Goal: Information Seeking & Learning: Check status

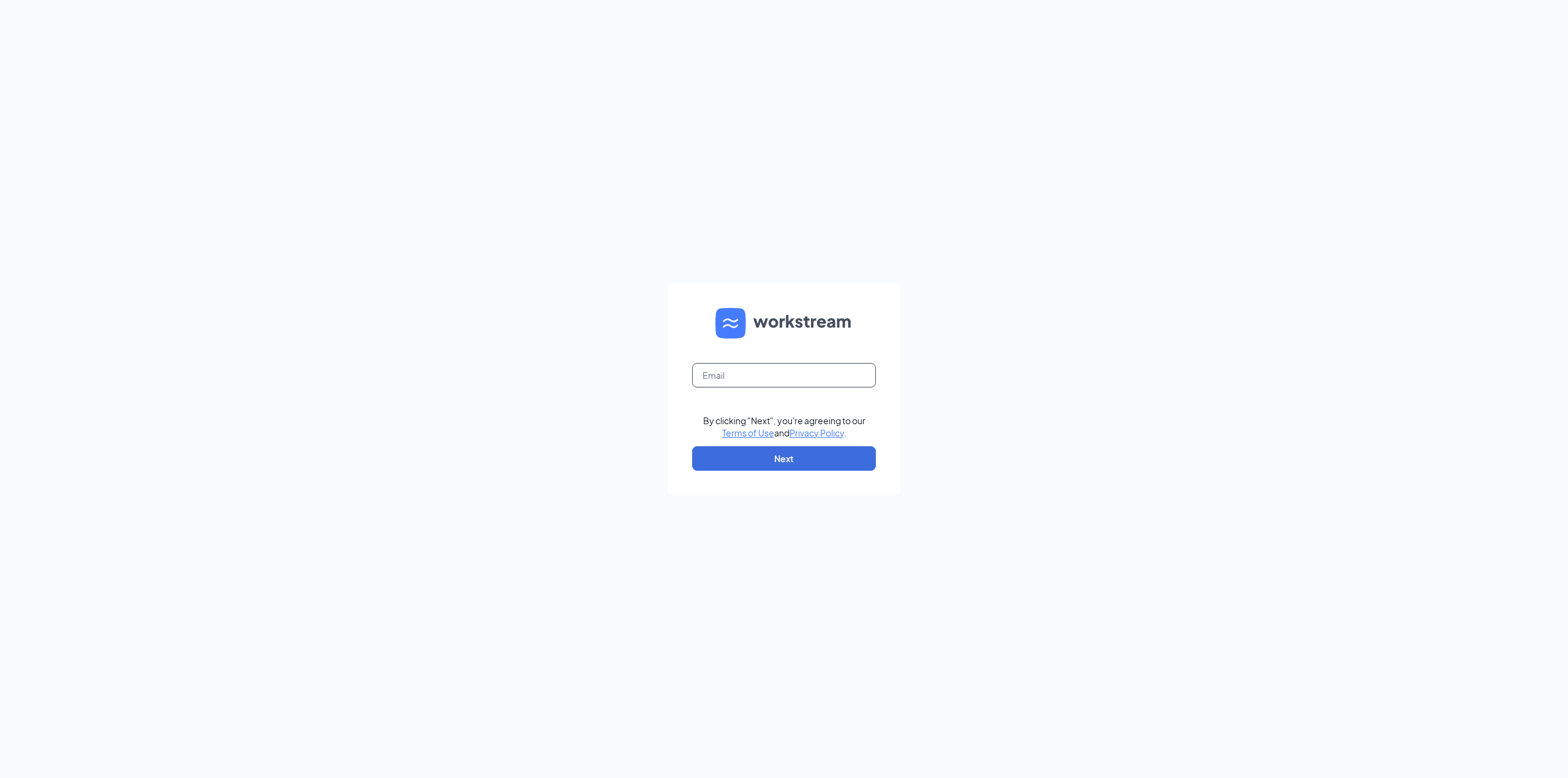
click at [775, 373] on input "text" at bounding box center [784, 375] width 183 height 24
type input "lmcfadden@magnumfoods.net"
click at [802, 453] on button "Next" at bounding box center [784, 458] width 183 height 24
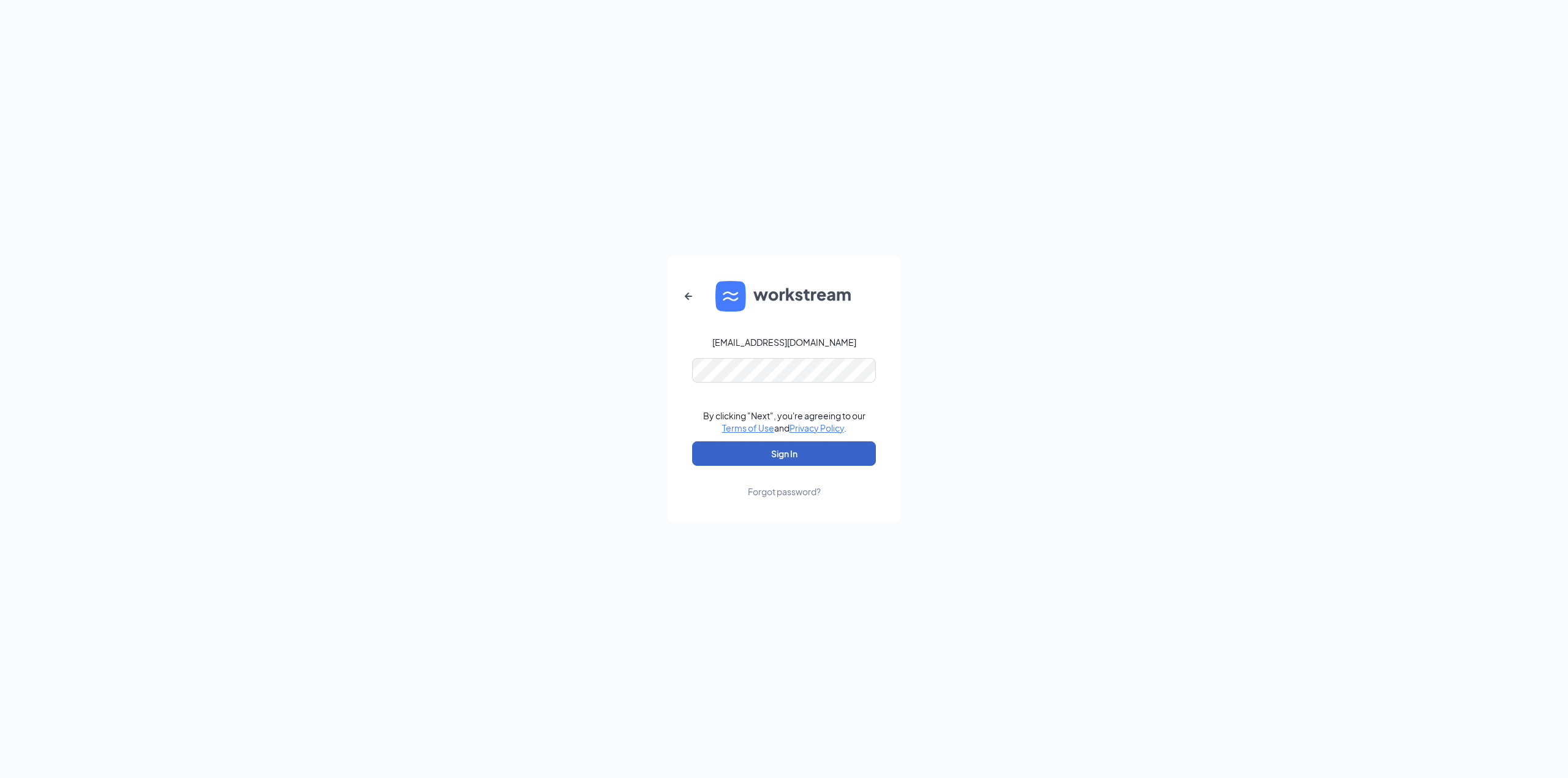
click at [795, 451] on button "Sign In" at bounding box center [784, 453] width 183 height 24
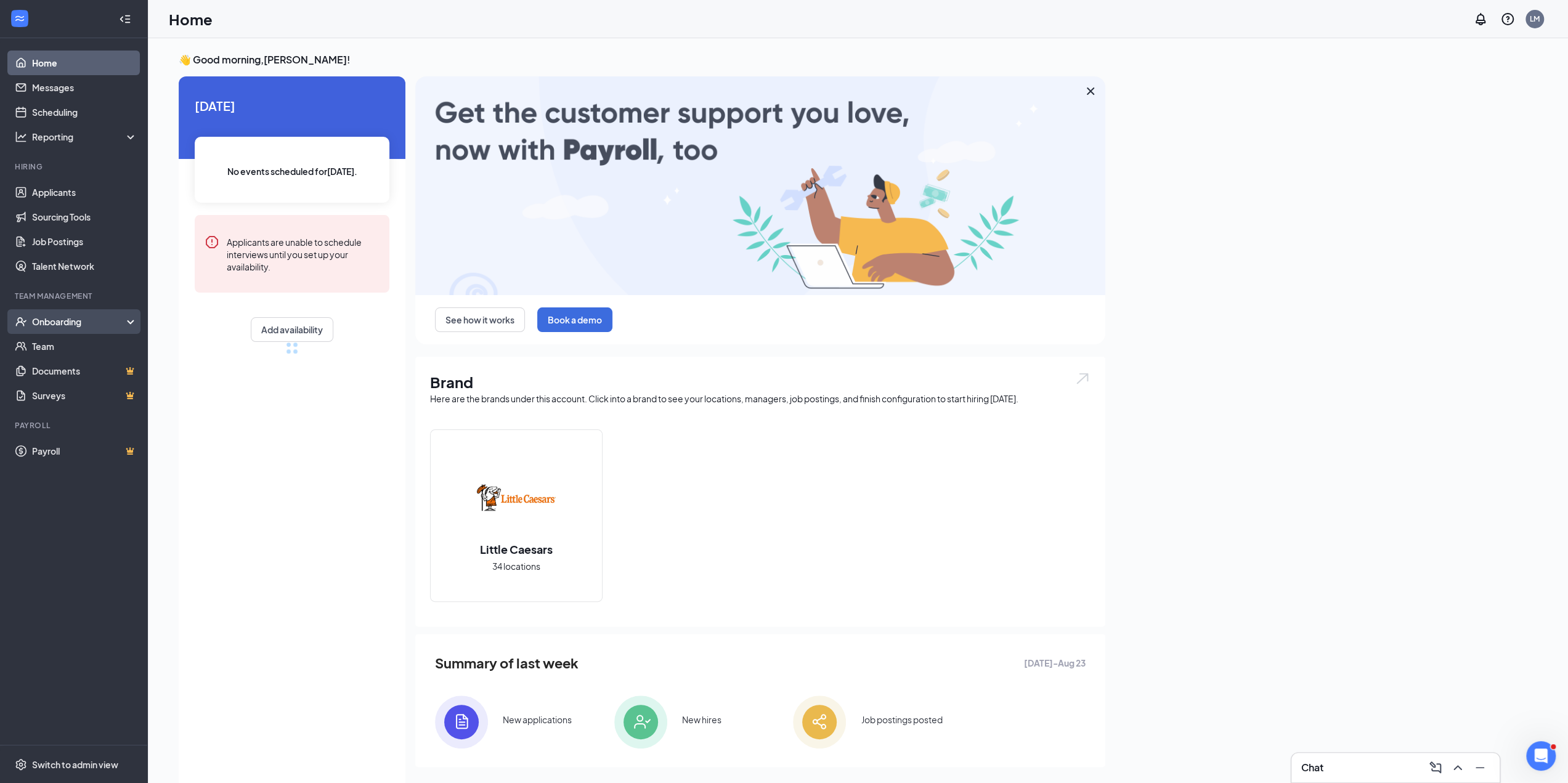
click at [78, 322] on div "Onboarding" at bounding box center [80, 321] width 95 height 12
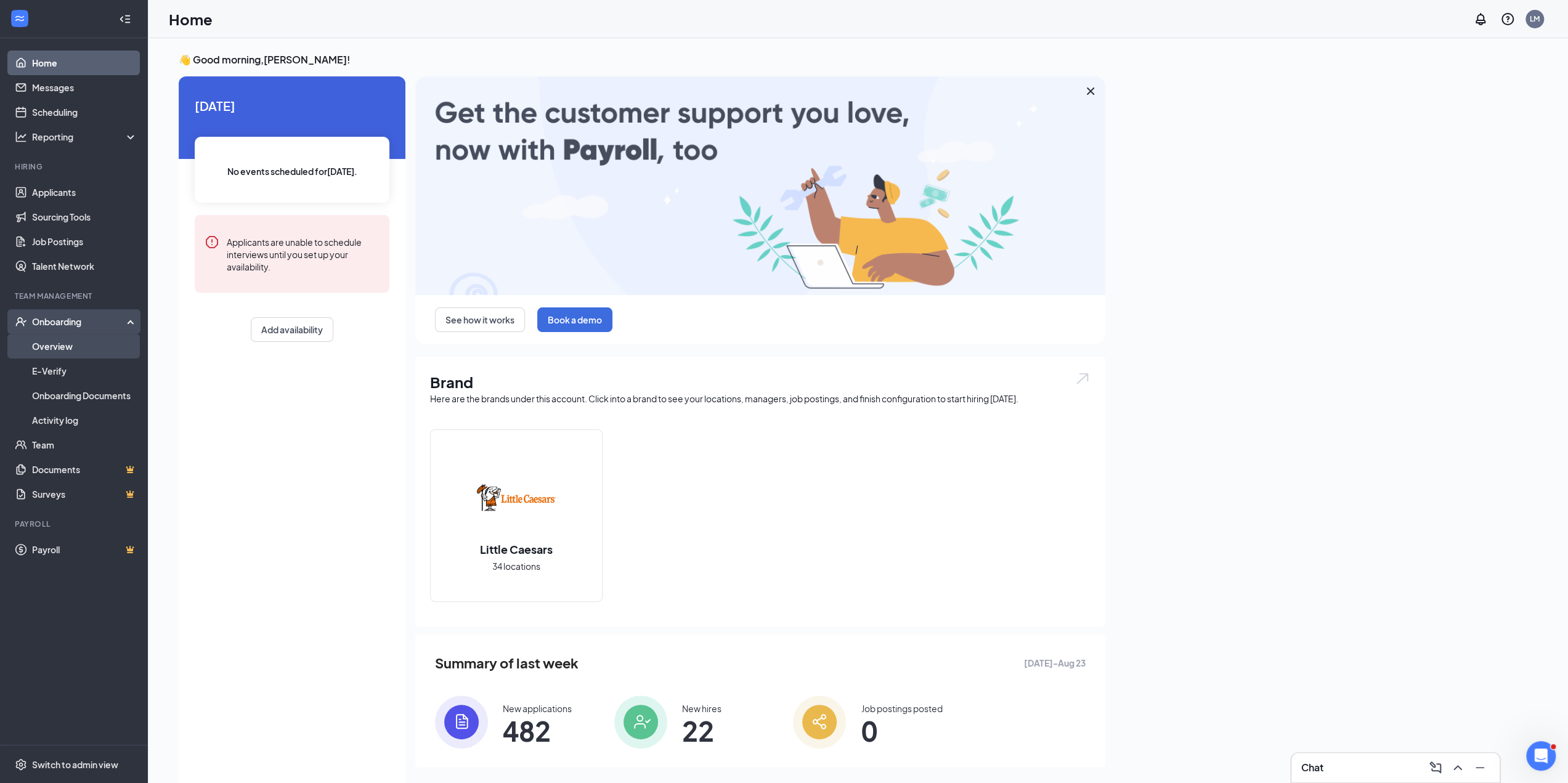
click at [64, 342] on link "Overview" at bounding box center [85, 346] width 106 height 25
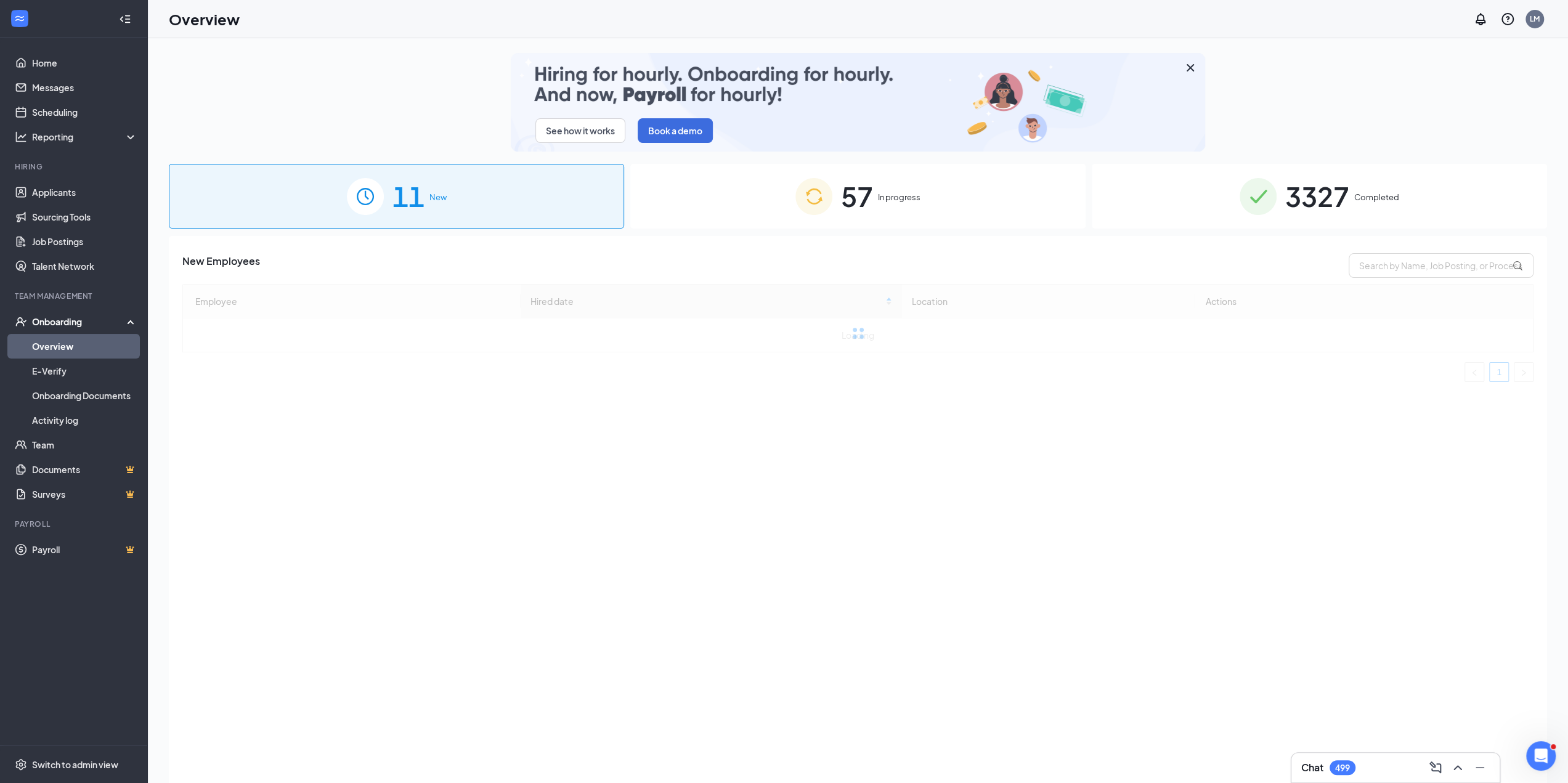
click at [1181, 178] on div "3327 Completed" at bounding box center [1320, 196] width 455 height 64
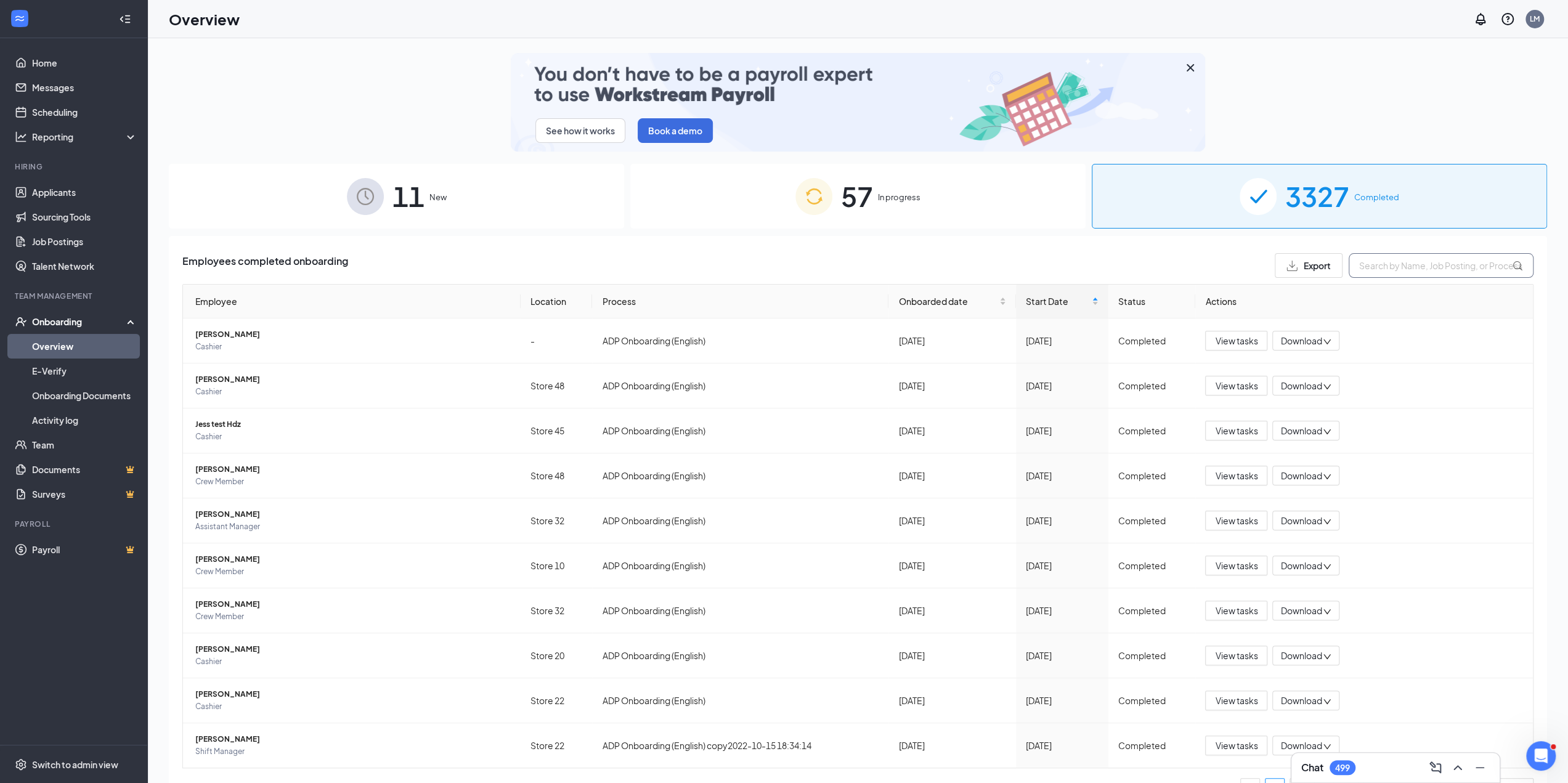
click at [1387, 267] on input "text" at bounding box center [1441, 265] width 185 height 25
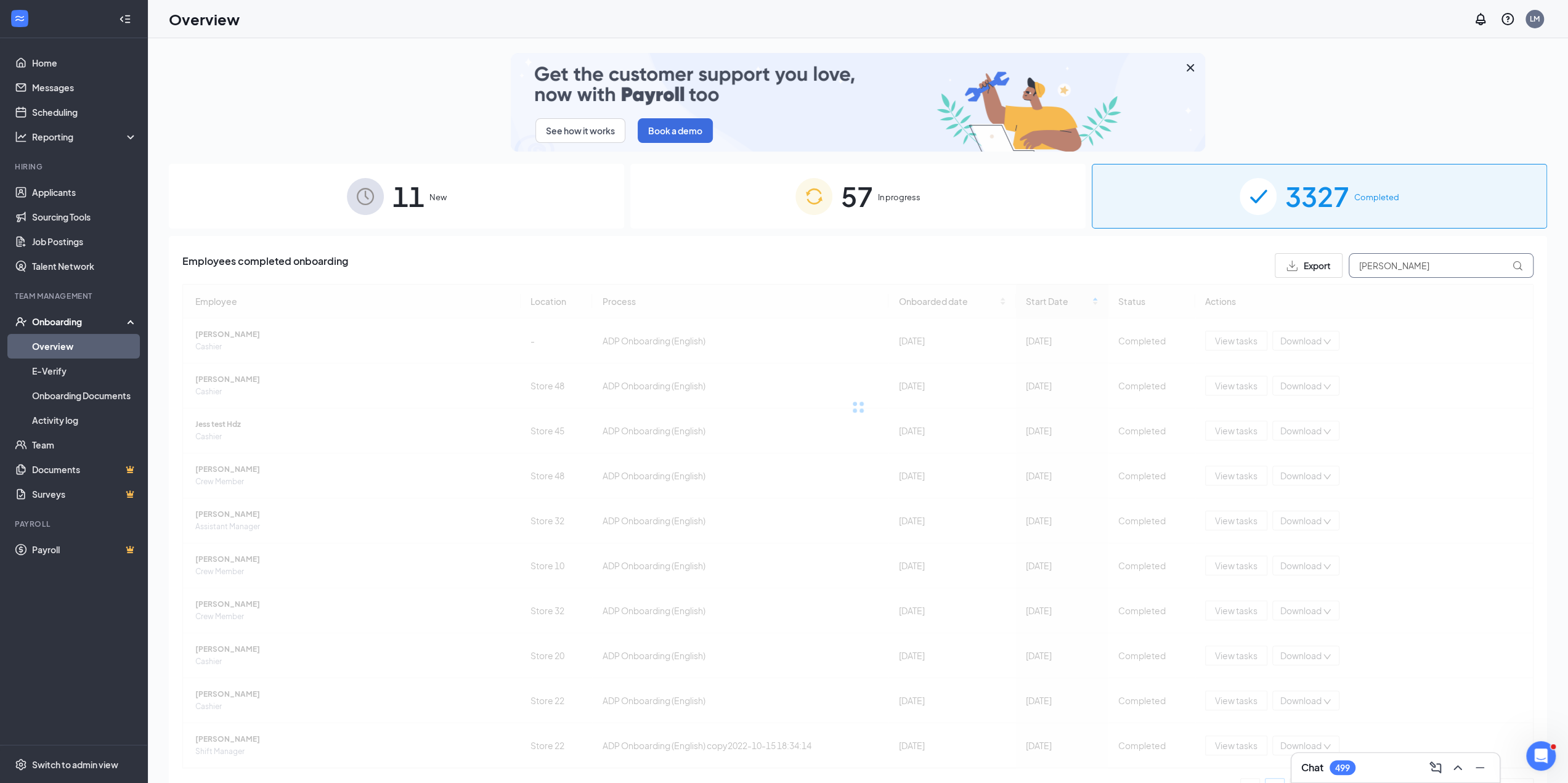
type input "[PERSON_NAME]"
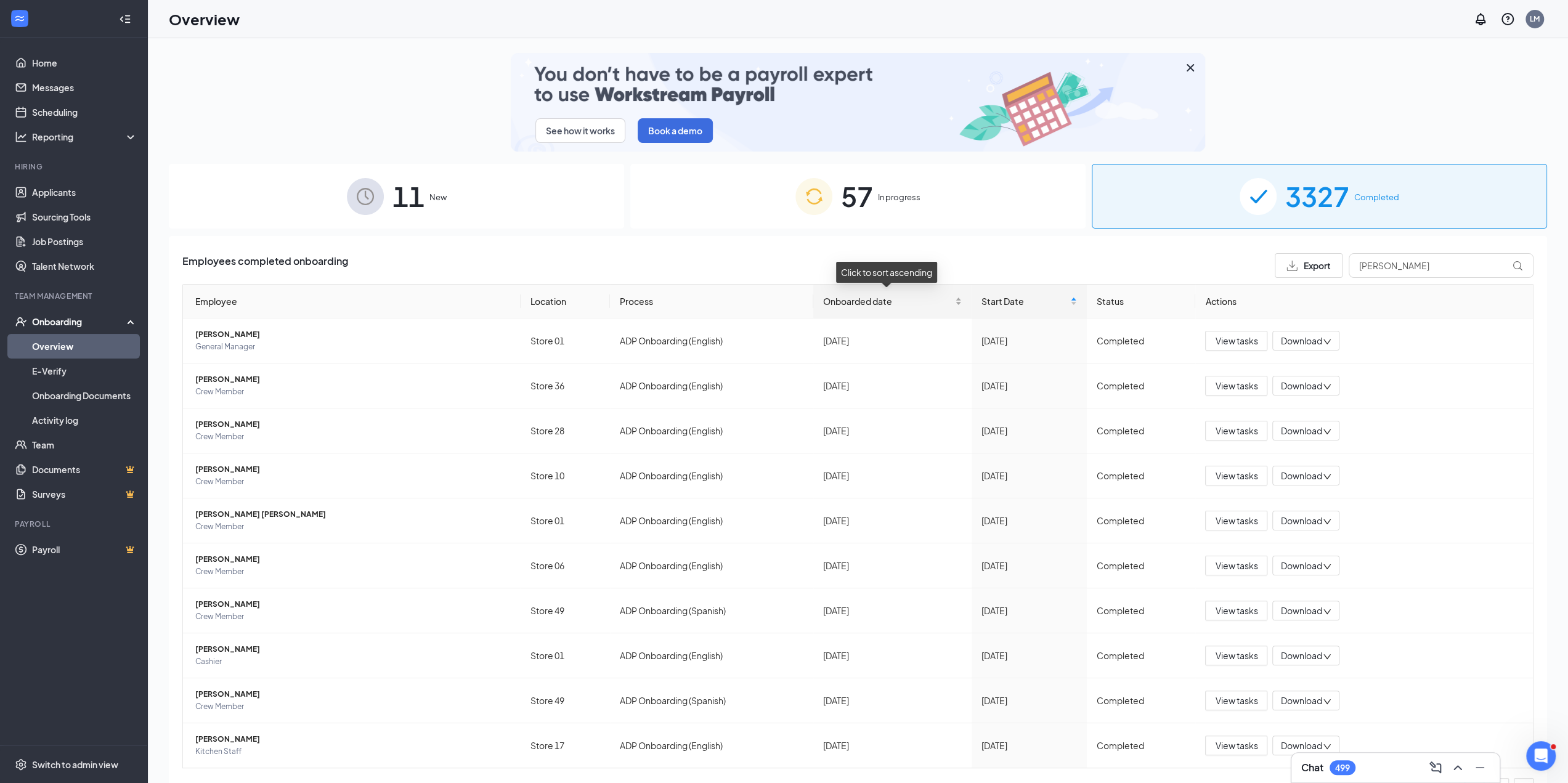
click at [848, 308] on div "Onboarded date" at bounding box center [892, 301] width 138 height 13
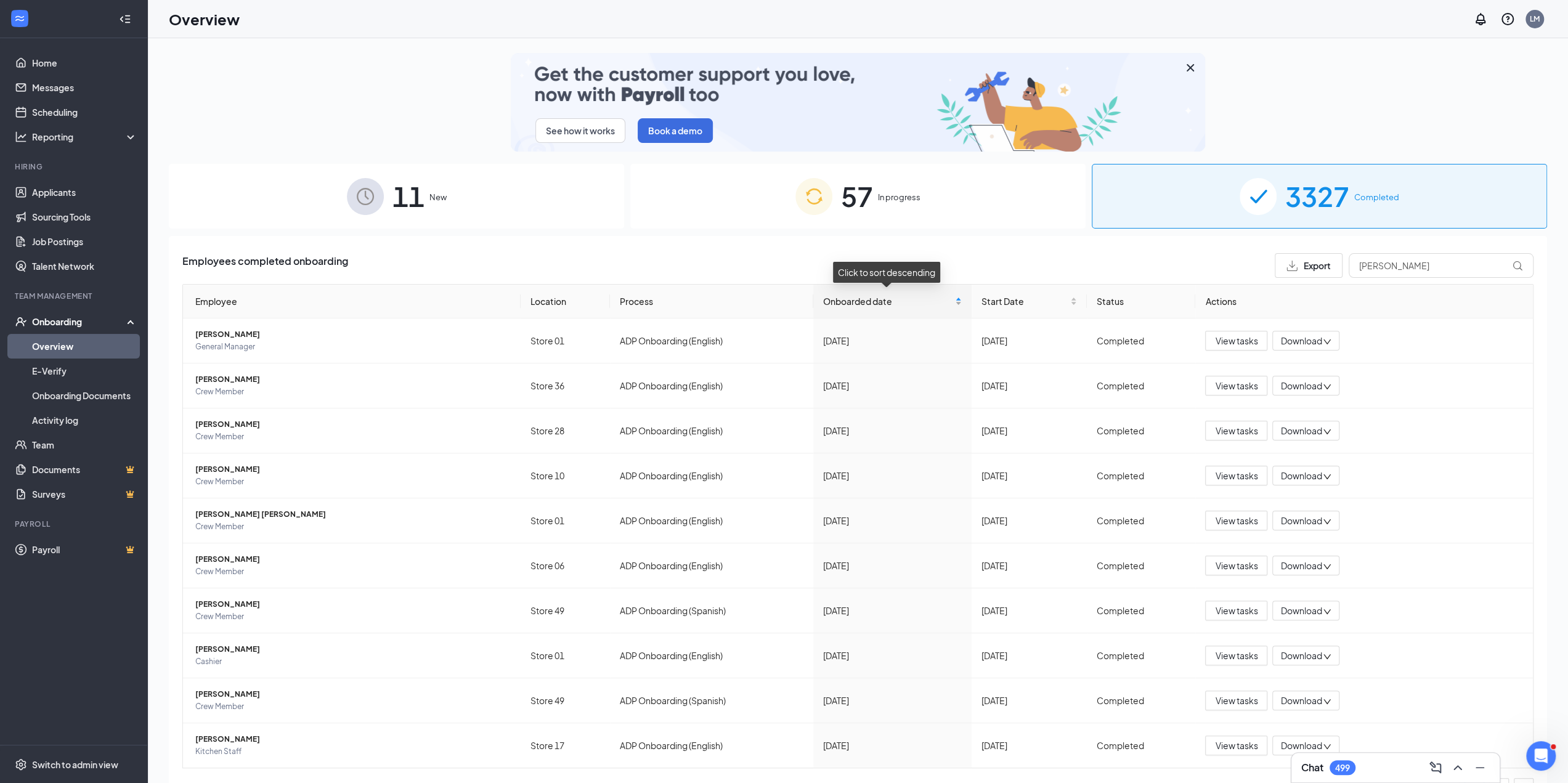
click at [847, 303] on span "Onboarded date" at bounding box center [887, 301] width 130 height 13
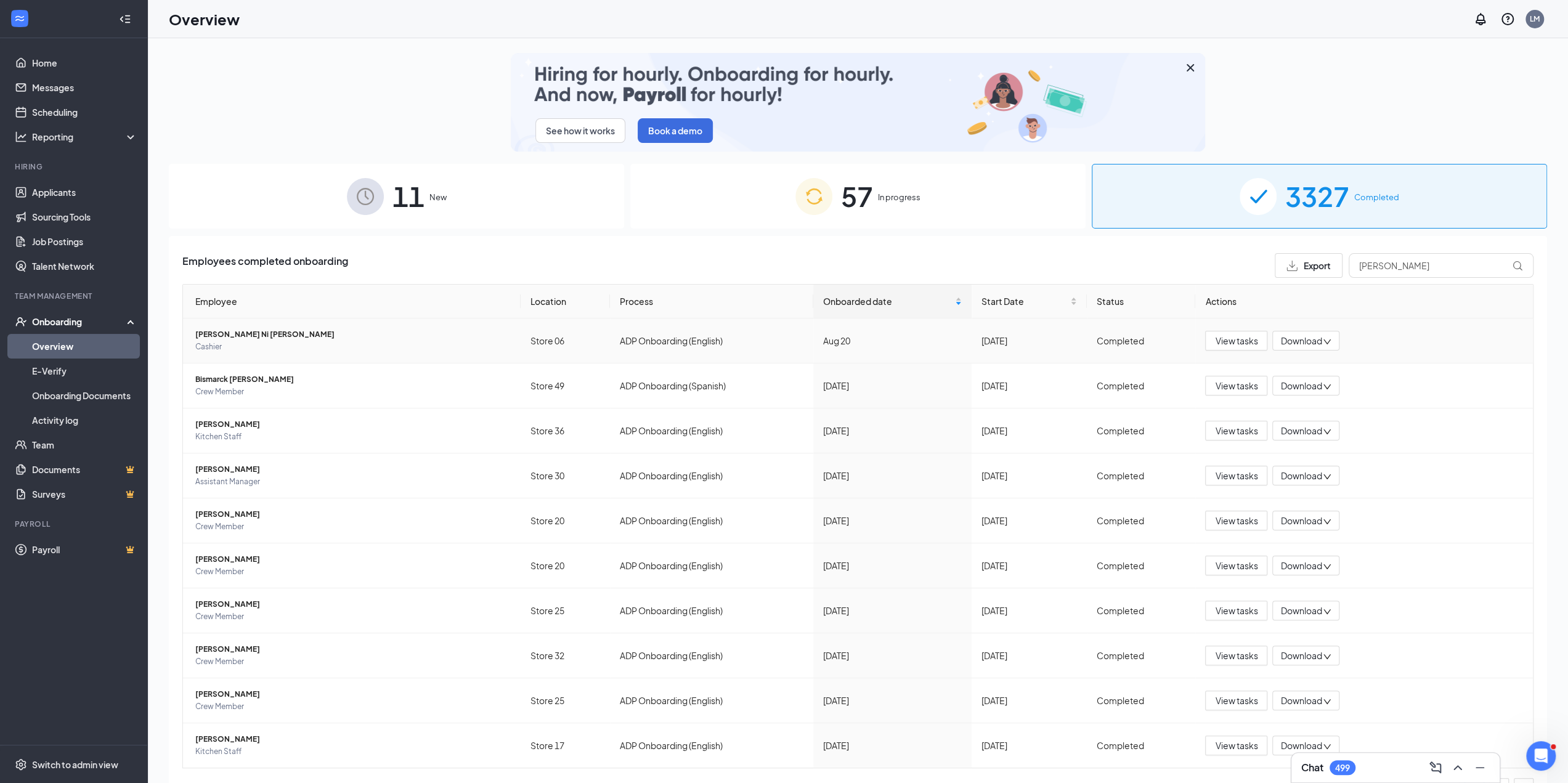
click at [241, 332] on span "[PERSON_NAME] Ni [PERSON_NAME]" at bounding box center [353, 334] width 315 height 12
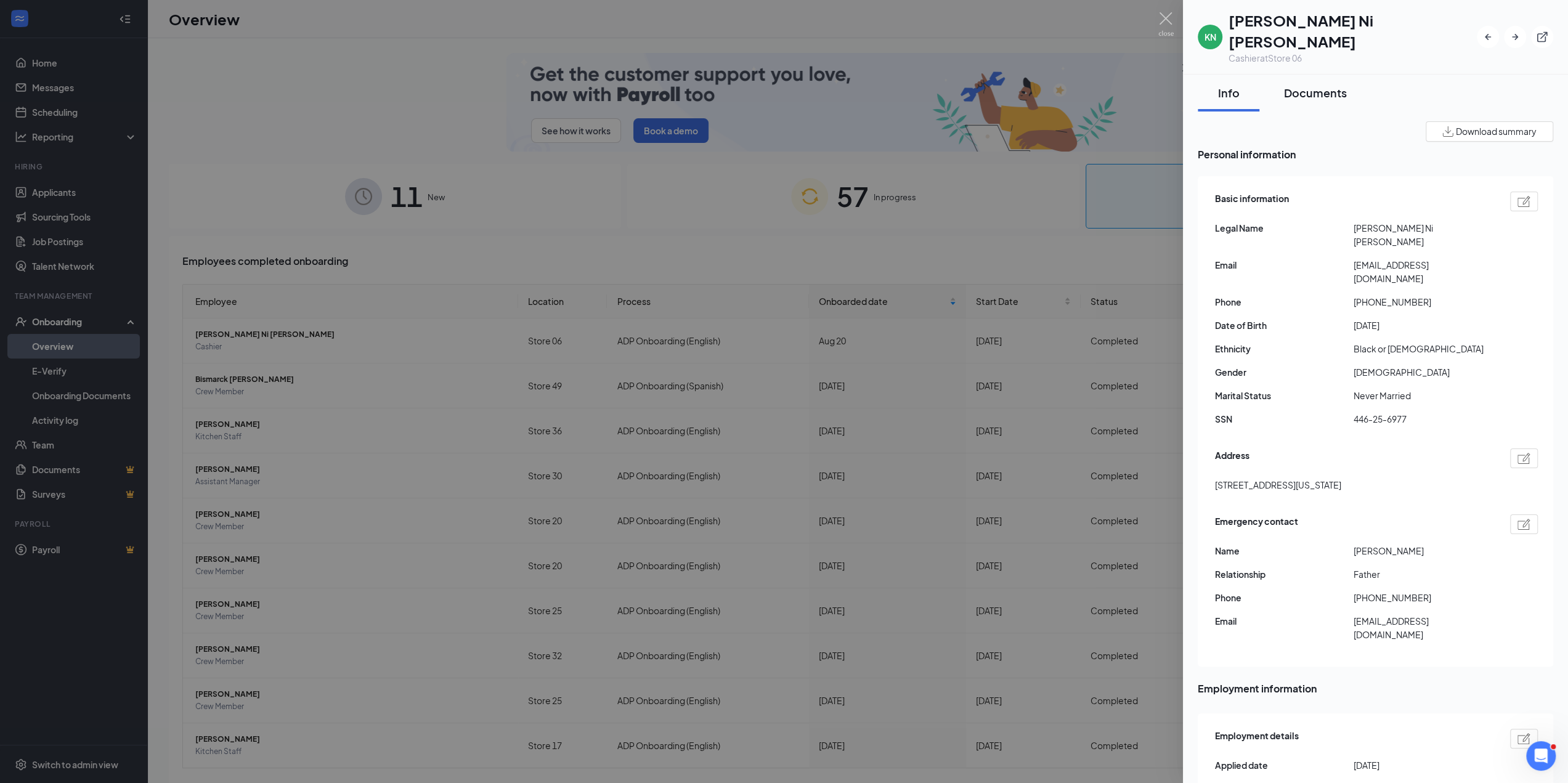
click at [1311, 85] on div "Documents" at bounding box center [1315, 93] width 63 height 15
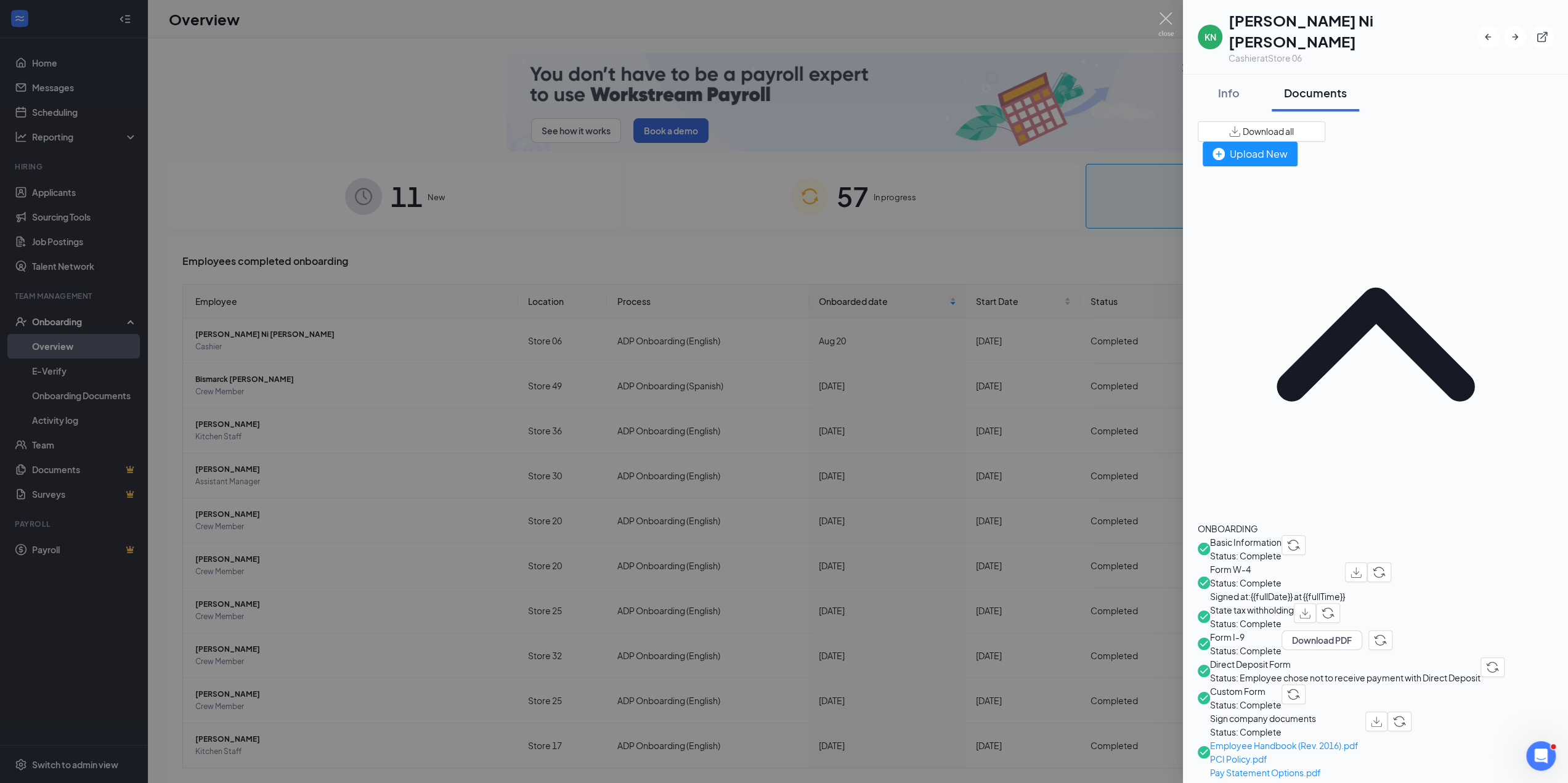
click at [1282, 684] on span "Custom Form" at bounding box center [1246, 691] width 71 height 13
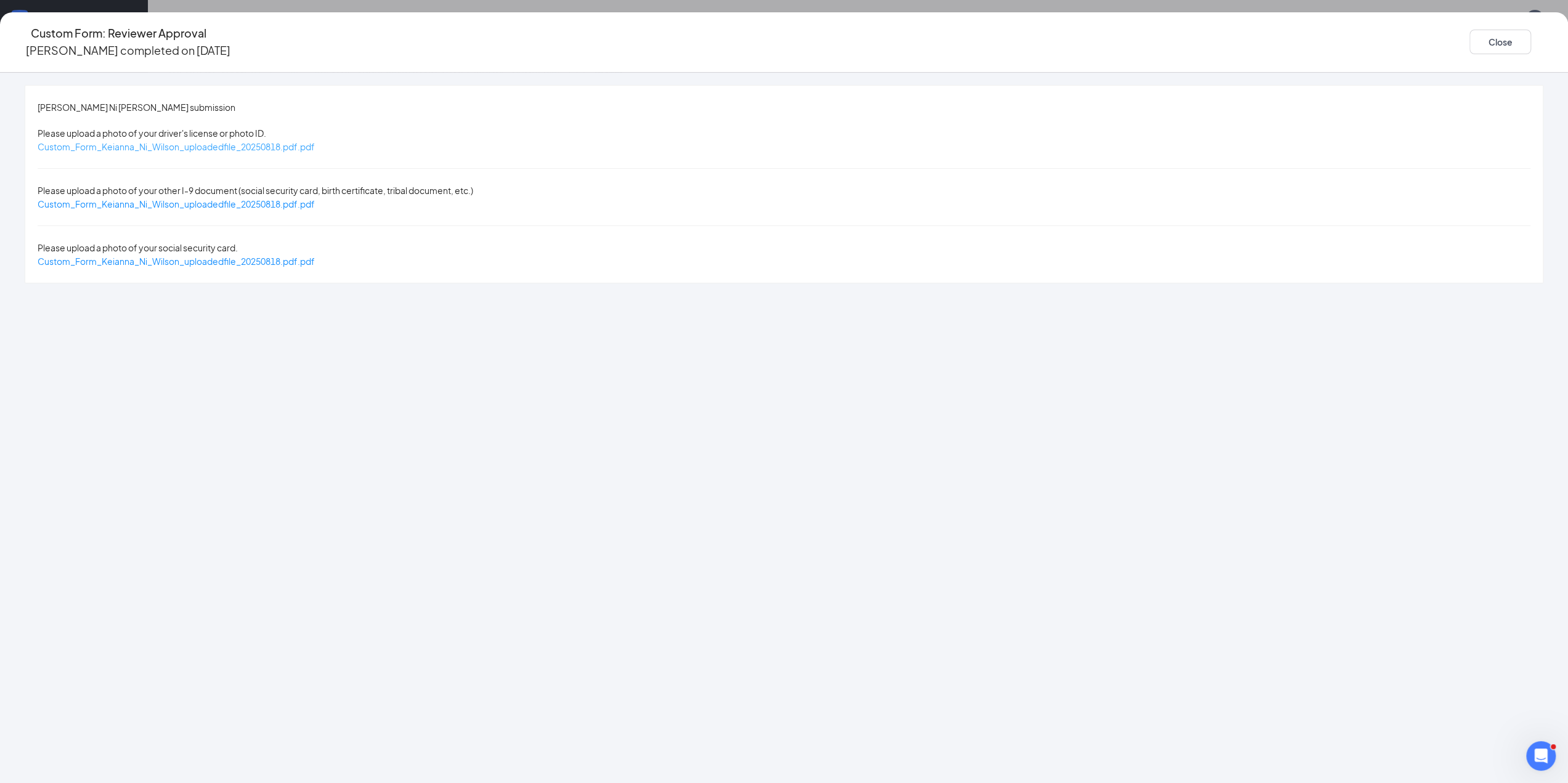
click at [315, 141] on span "Custom_Form_Keianna_Ni_Wilson_uploadedfile_20250818.pdf.pdf" at bounding box center [176, 147] width 277 height 11
click at [315, 198] on span "Custom_Form_Keianna_Ni_Wilson_uploadedfile_20250818.pdf.pdf" at bounding box center [176, 204] width 277 height 11
click at [315, 256] on span "Custom_Form_Keianna_Ni_Wilson_uploadedfile_20250818.pdf.pdf" at bounding box center [176, 262] width 277 height 11
click at [1469, 34] on button "Close" at bounding box center [1500, 42] width 61 height 25
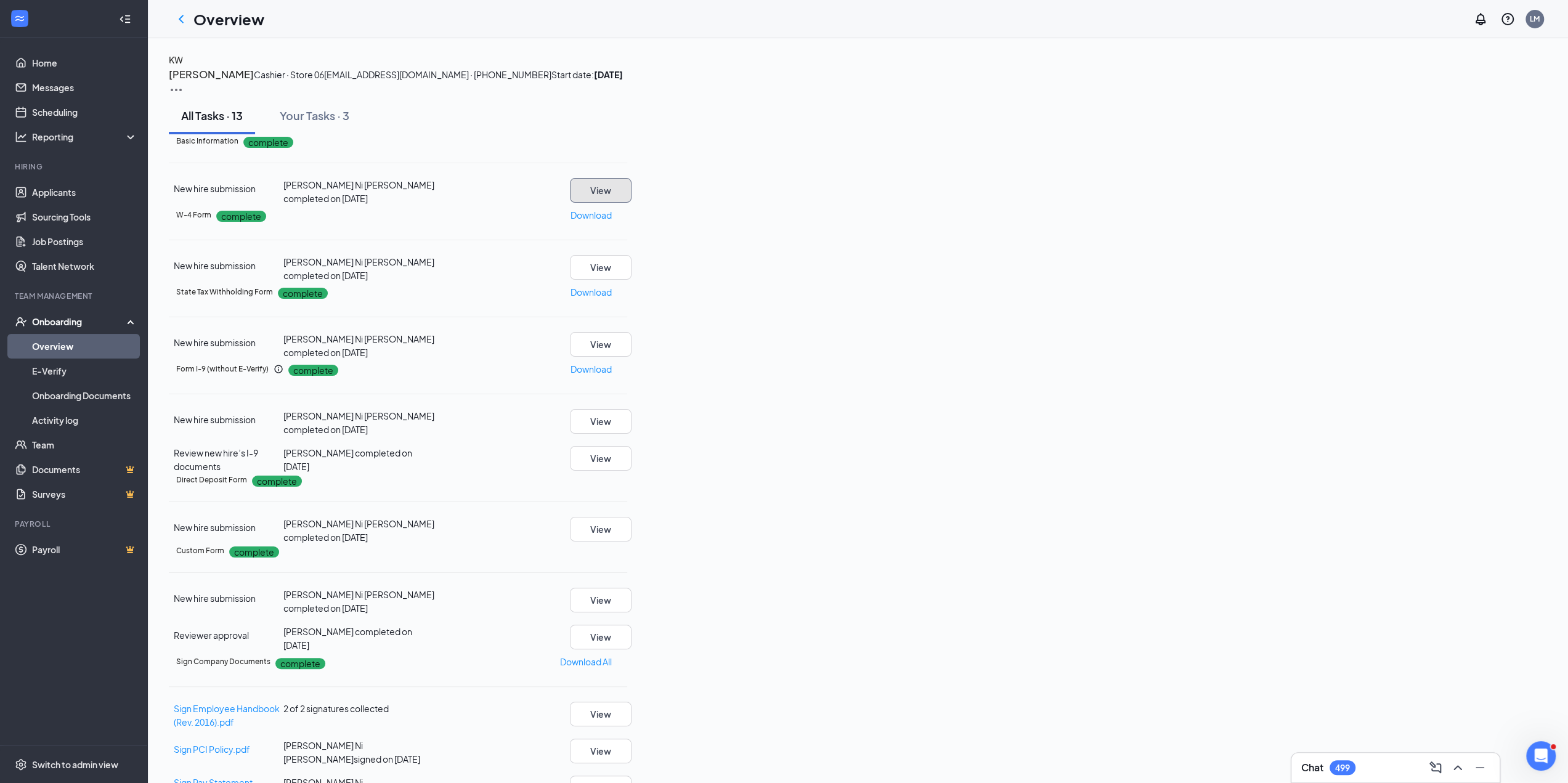
click at [631, 203] on button "View" at bounding box center [600, 190] width 61 height 25
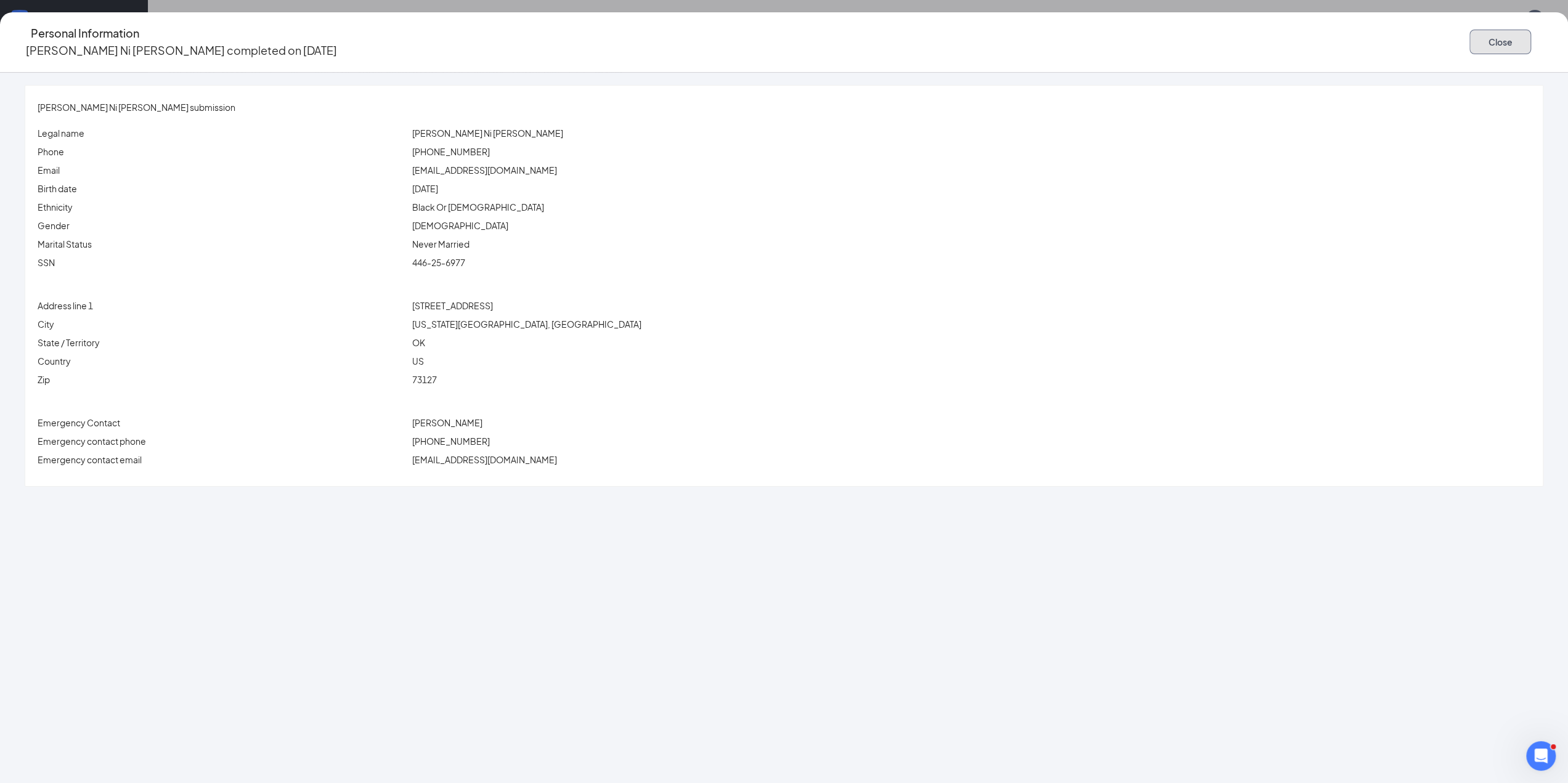
click at [1469, 39] on button "Close" at bounding box center [1500, 42] width 61 height 25
